Goal: Task Accomplishment & Management: Manage account settings

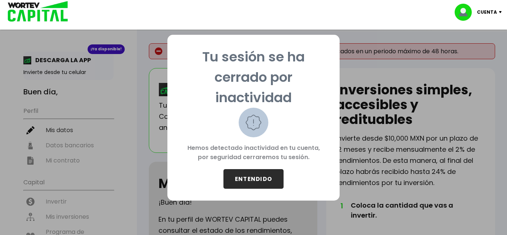
click at [261, 176] on button "ENTENDIDO" at bounding box center [253, 179] width 60 height 20
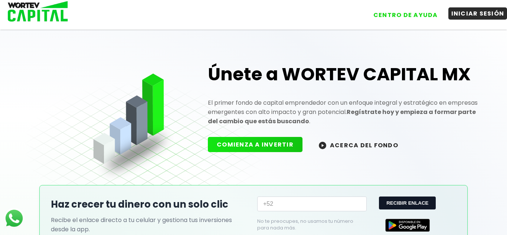
click at [470, 17] on button "INICIAR SESIÓN" at bounding box center [477, 13] width 59 height 12
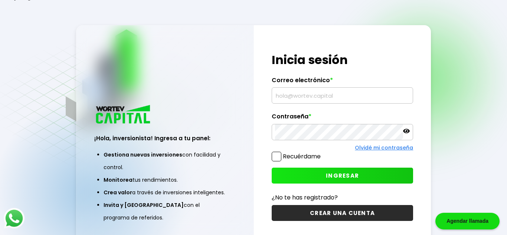
click at [287, 158] on label "Recuérdame" at bounding box center [302, 156] width 38 height 9
click at [322, 153] on input "Recuérdame" at bounding box center [322, 153] width 0 height 0
click at [297, 85] on label "Correo electrónico *" at bounding box center [342, 82] width 142 height 11
click at [299, 99] on input "text" at bounding box center [342, 96] width 135 height 16
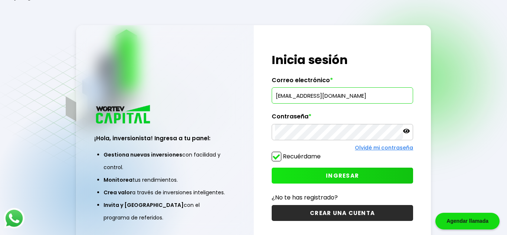
type input "[EMAIL_ADDRESS][DOMAIN_NAME]"
click at [363, 173] on button "INGRESAR" at bounding box center [342, 176] width 142 height 16
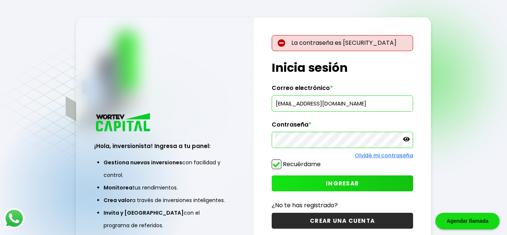
click at [405, 140] on div at bounding box center [342, 140] width 142 height 16
click at [405, 140] on icon at bounding box center [406, 139] width 7 height 7
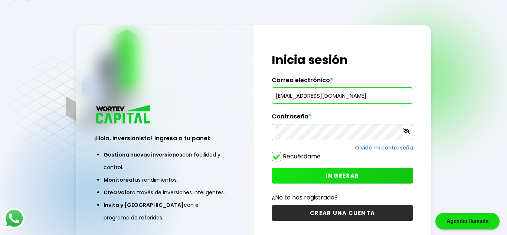
click at [395, 179] on button "INGRESAR" at bounding box center [342, 176] width 142 height 16
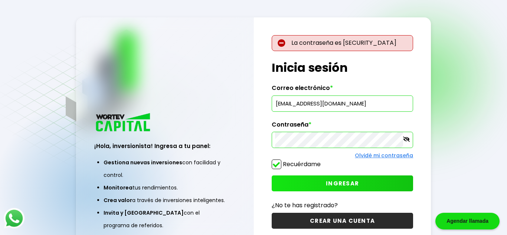
click at [319, 181] on button "INGRESAR" at bounding box center [342, 184] width 142 height 16
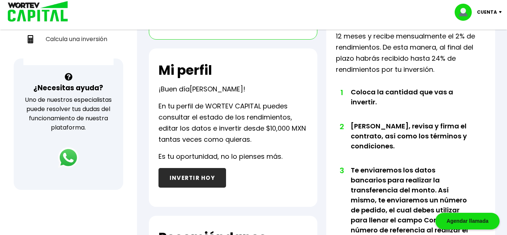
scroll to position [76, 0]
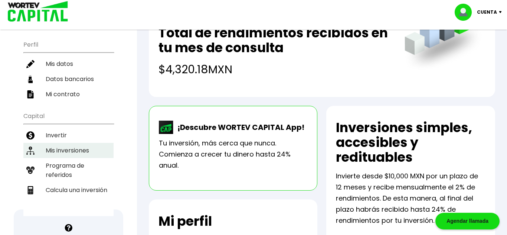
click at [76, 148] on li "Mis inversiones" at bounding box center [68, 150] width 90 height 15
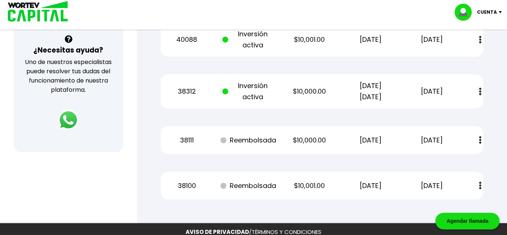
scroll to position [227, 0]
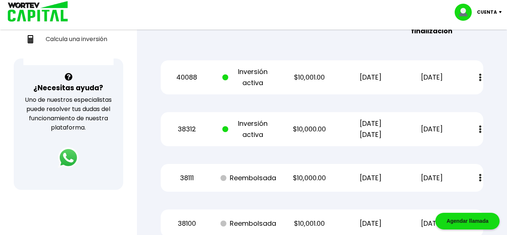
click at [466, 78] on div "40088 Inversión activa $10,001.00 [DATE] [DATE] Estado de cuenta" at bounding box center [322, 77] width 322 height 34
click at [475, 75] on button at bounding box center [480, 78] width 10 height 16
